Goal: Navigation & Orientation: Understand site structure

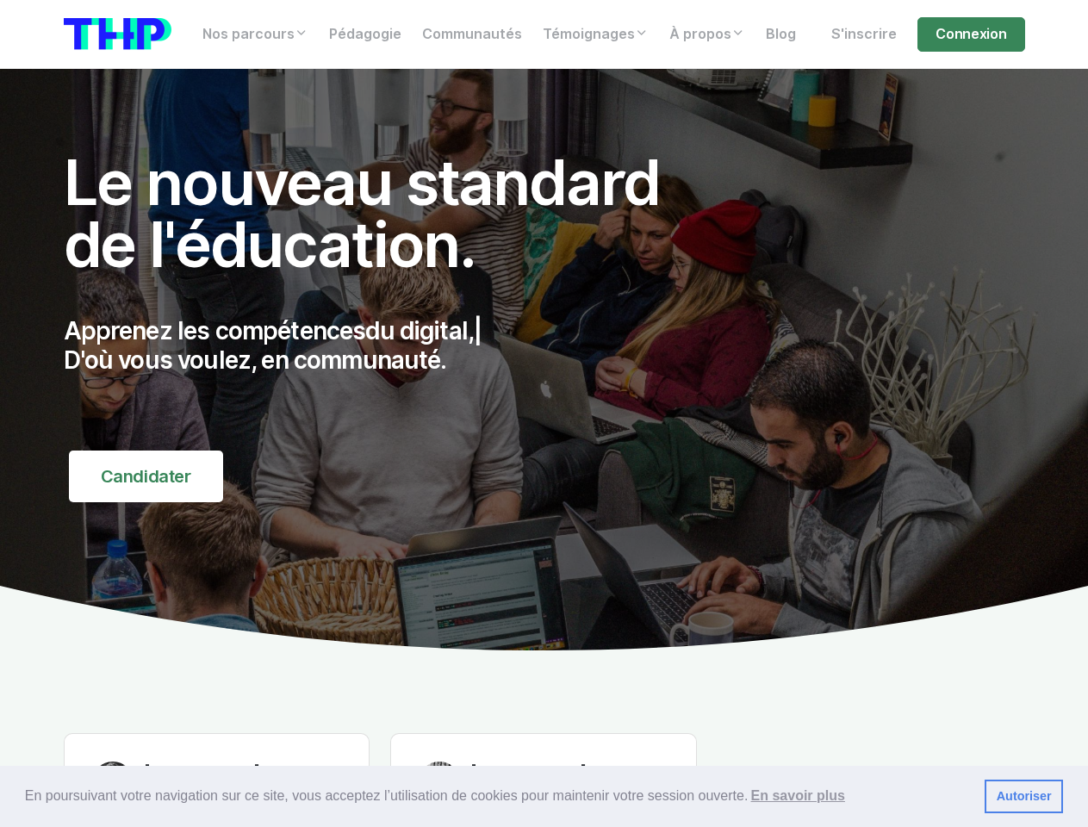
click at [543, 413] on div "Apprenez les compétences du digital, | D'où vous voulez, en communauté." at bounding box center [381, 362] width 634 height 133
click at [543, 797] on span "En poursuivant votre navigation sur ce site, vous acceptez l’utilisation de coo…" at bounding box center [498, 796] width 946 height 26
click at [1023, 797] on link "Autoriser" at bounding box center [1023, 796] width 78 height 34
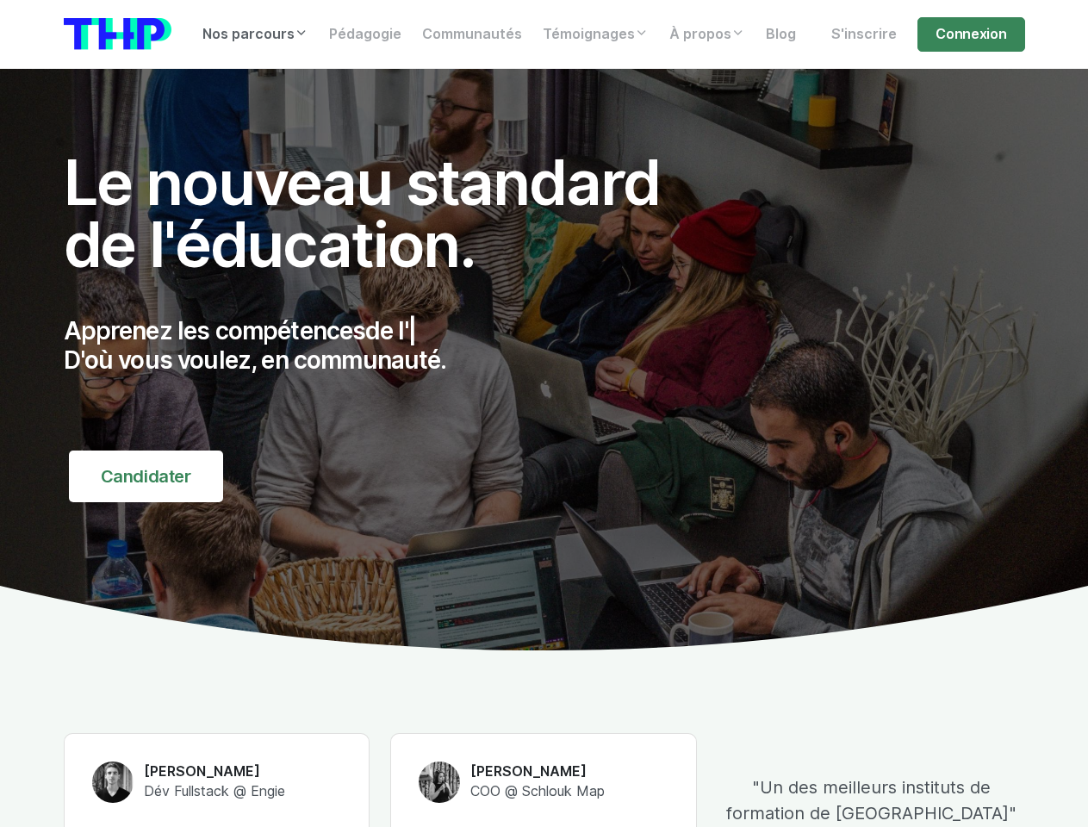
click at [257, 34] on link "Nos parcours" at bounding box center [255, 34] width 127 height 34
click at [599, 34] on link "Témoignages" at bounding box center [595, 34] width 127 height 34
click at [714, 34] on link "À propos" at bounding box center [707, 34] width 96 height 34
